Goal: Task Accomplishment & Management: Use online tool/utility

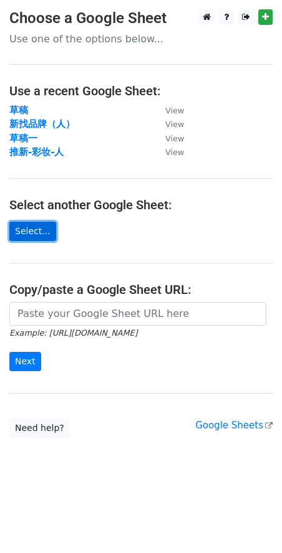
click at [37, 233] on link "Select..." at bounding box center [32, 231] width 47 height 19
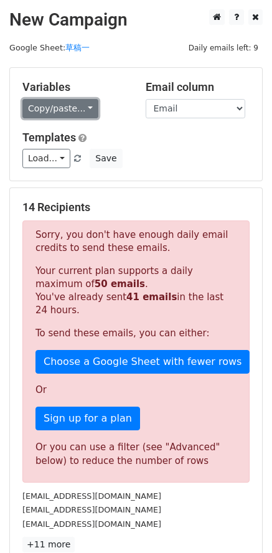
click at [85, 112] on link "Copy/paste..." at bounding box center [60, 108] width 76 height 19
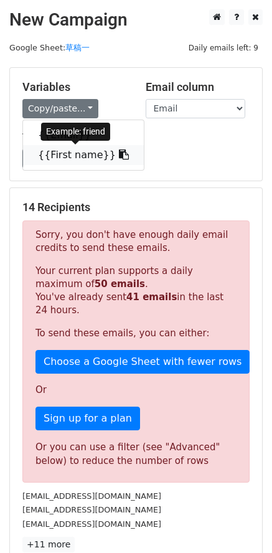
click at [68, 155] on link "{{First name}}" at bounding box center [83, 155] width 121 height 20
